Goal: Register for event/course

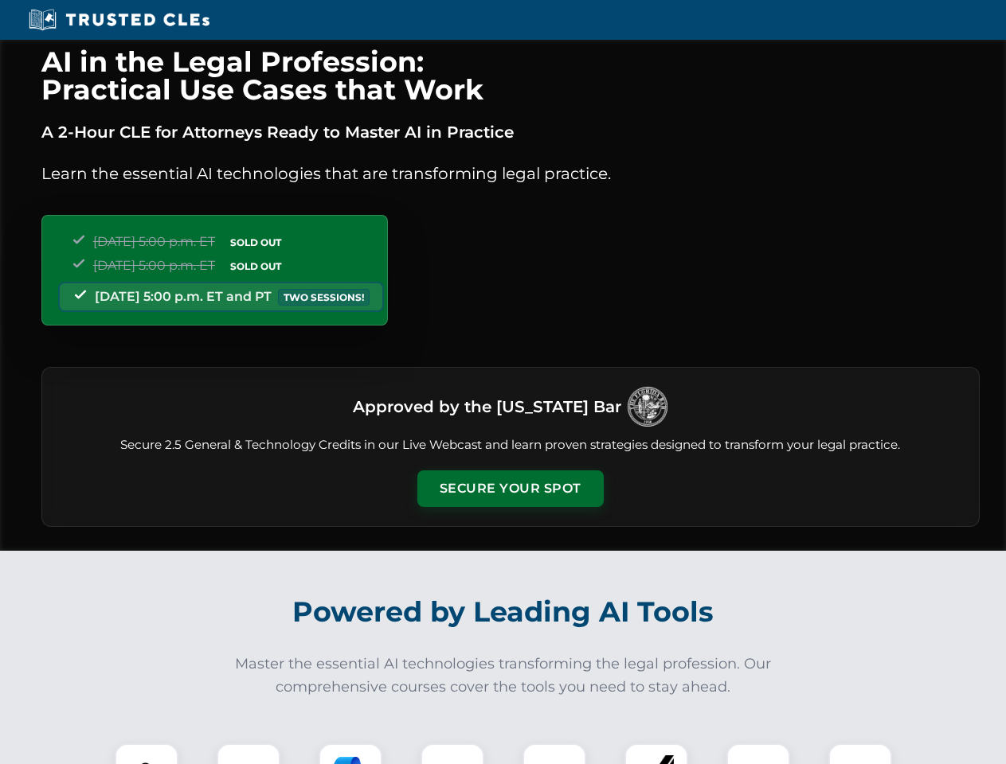
click at [510, 489] on button "Secure Your Spot" at bounding box center [510, 489] width 186 height 37
click at [146, 754] on img at bounding box center [146, 775] width 46 height 46
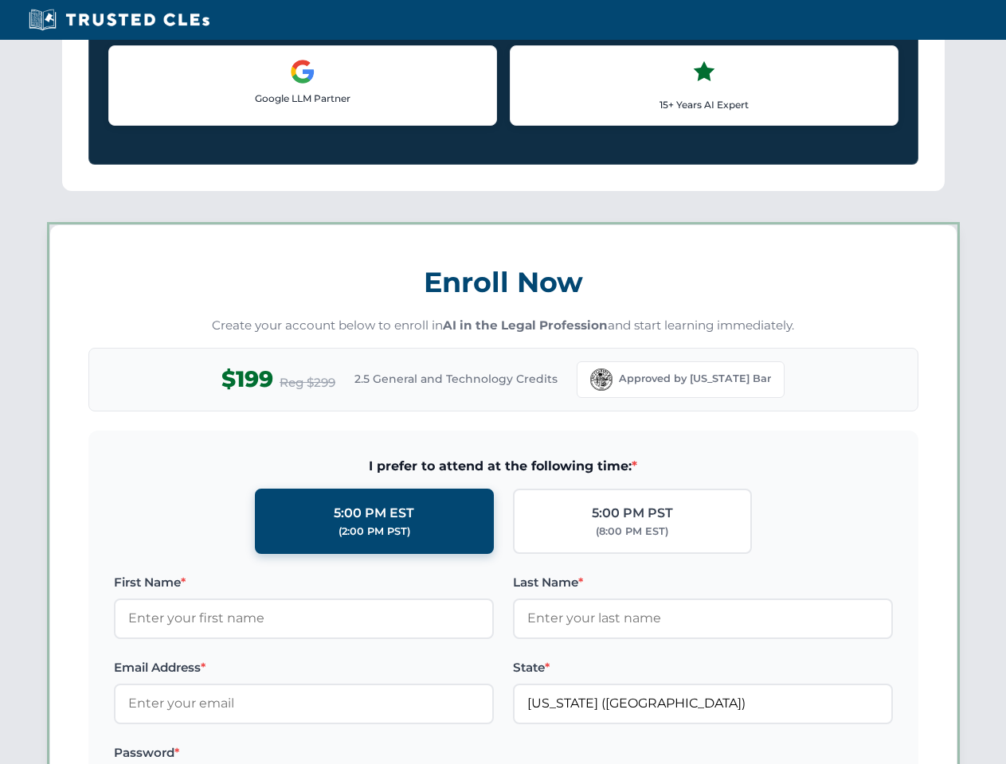
click at [350, 754] on label "Password *" at bounding box center [304, 753] width 380 height 19
